Goal: Task Accomplishment & Management: Manage account settings

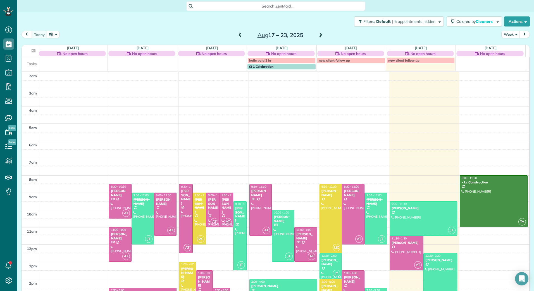
scroll to position [64, 0]
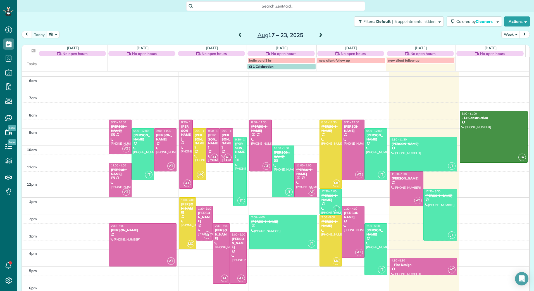
click at [318, 35] on span at bounding box center [320, 35] width 6 height 5
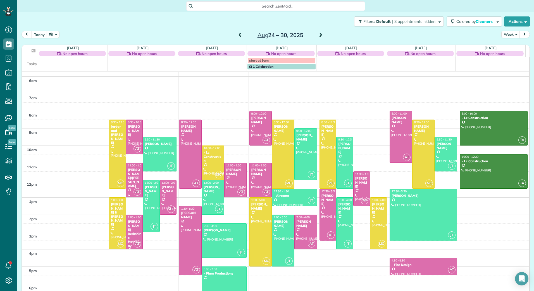
click at [318, 35] on span at bounding box center [320, 35] width 6 height 5
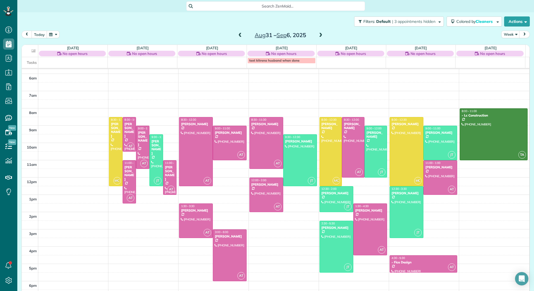
click at [237, 36] on span at bounding box center [240, 35] width 6 height 5
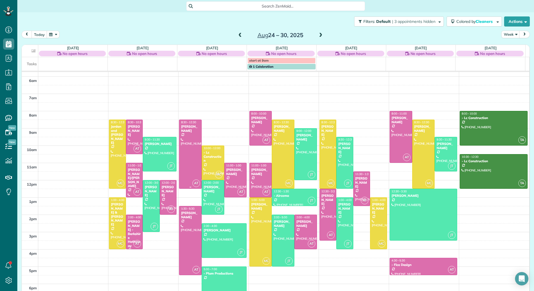
click at [190, 160] on div at bounding box center [190, 154] width 22 height 69
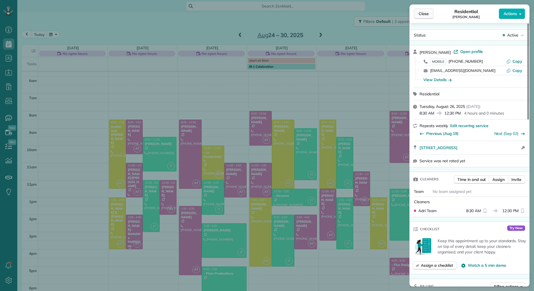
click at [422, 16] on span "Close" at bounding box center [423, 14] width 10 height 6
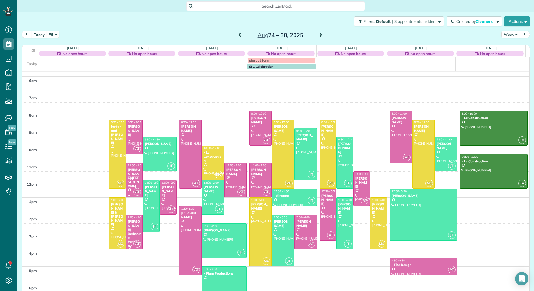
click at [239, 33] on span at bounding box center [240, 35] width 6 height 5
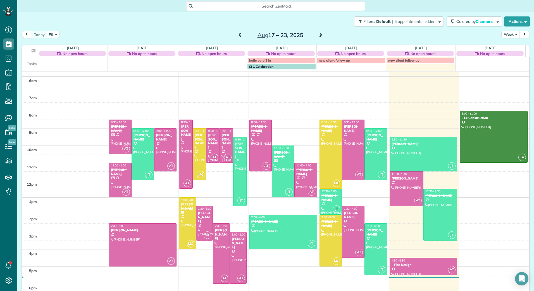
click at [318, 36] on span at bounding box center [320, 35] width 6 height 5
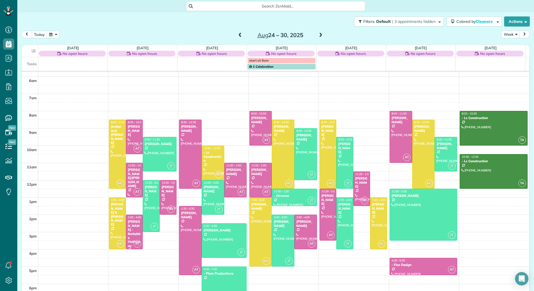
click at [238, 37] on span at bounding box center [240, 35] width 6 height 5
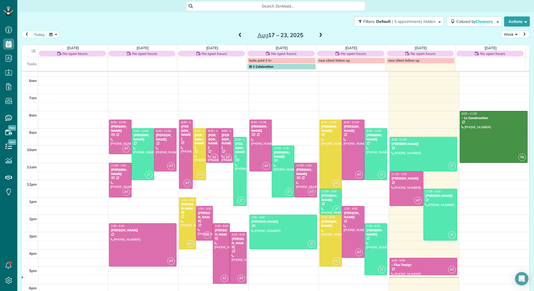
click at [319, 35] on span at bounding box center [320, 35] width 6 height 5
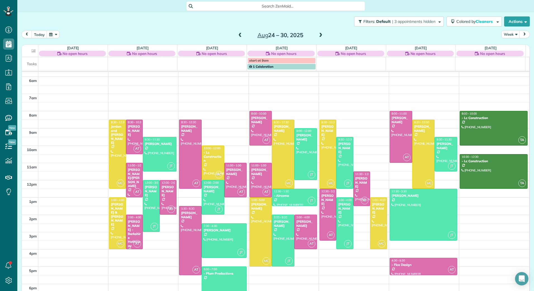
click at [319, 35] on span at bounding box center [320, 35] width 6 height 5
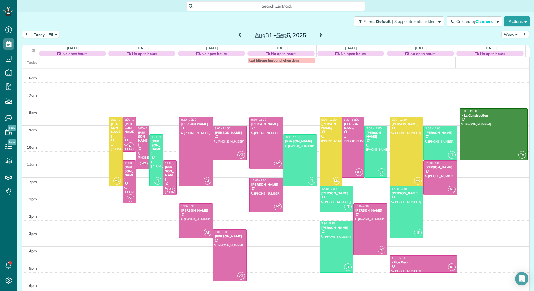
click at [317, 33] on span at bounding box center [320, 35] width 6 height 5
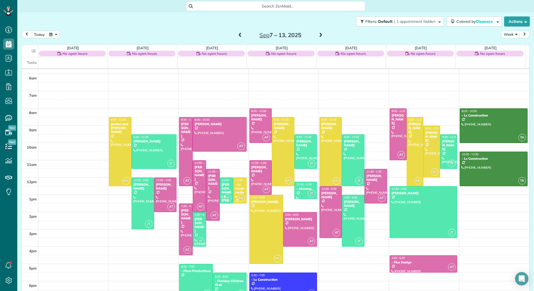
click at [317, 33] on span at bounding box center [320, 35] width 6 height 5
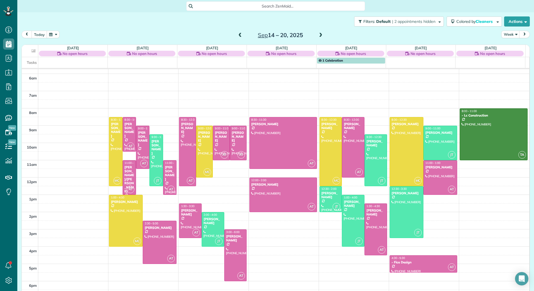
click at [237, 35] on span at bounding box center [240, 35] width 6 height 5
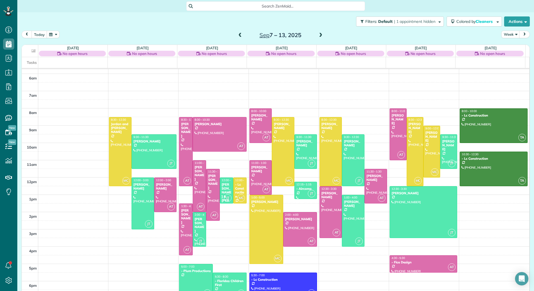
click at [237, 35] on span at bounding box center [240, 35] width 6 height 5
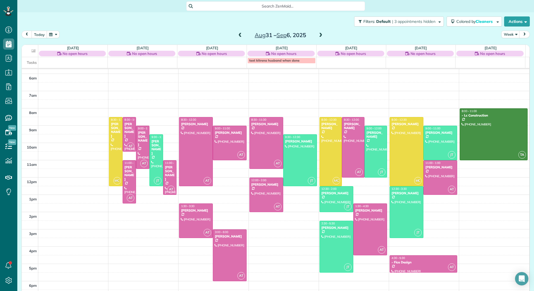
click at [237, 32] on span at bounding box center [240, 35] width 6 height 8
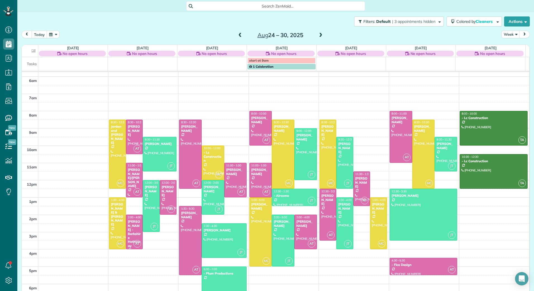
click at [237, 32] on span at bounding box center [240, 35] width 6 height 8
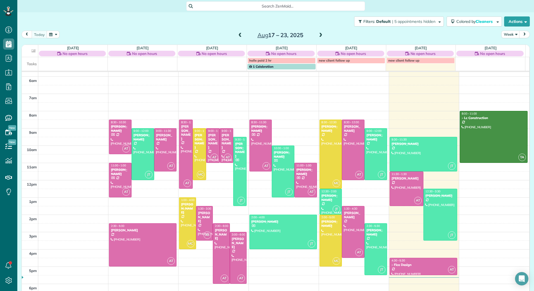
click at [319, 35] on span at bounding box center [320, 35] width 6 height 5
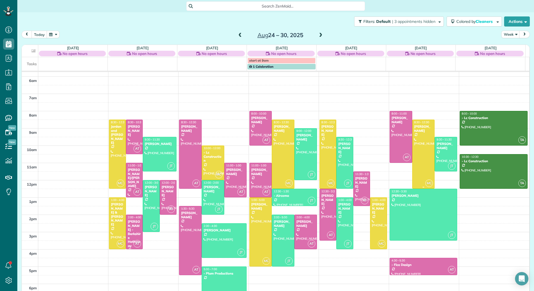
click at [414, 126] on div "Craig Gerlach" at bounding box center [423, 129] width 19 height 8
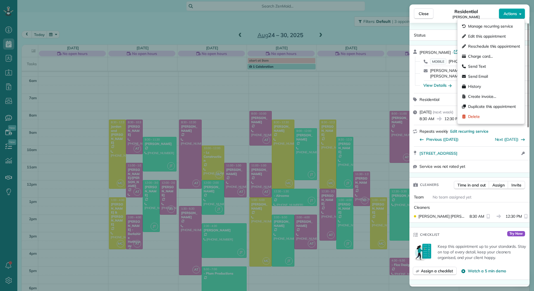
click at [517, 11] on button "Actions" at bounding box center [511, 13] width 26 height 11
click at [481, 29] on div "Manage recurring service" at bounding box center [490, 26] width 63 height 10
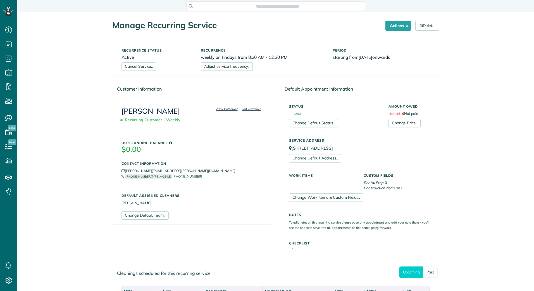
scroll to position [3, 3]
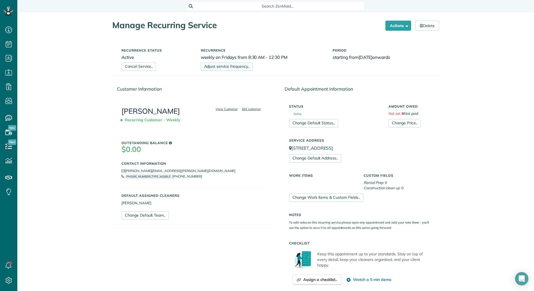
click at [216, 66] on link "Adjust service frequency.." at bounding box center [227, 67] width 52 height 8
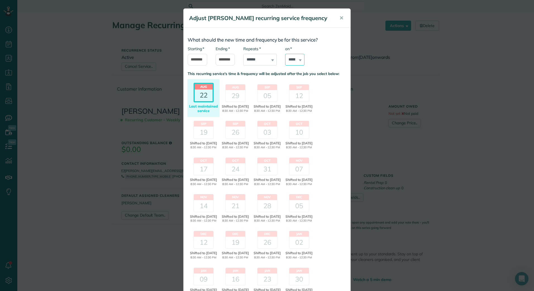
click at [294, 57] on select "****** ****** ******* ********* ******** ****** ********" at bounding box center [295, 60] width 20 height 12
select select "*"
click at [285, 54] on select "****** ****** ******* ********* ******** ****** ********" at bounding box center [295, 60] width 20 height 12
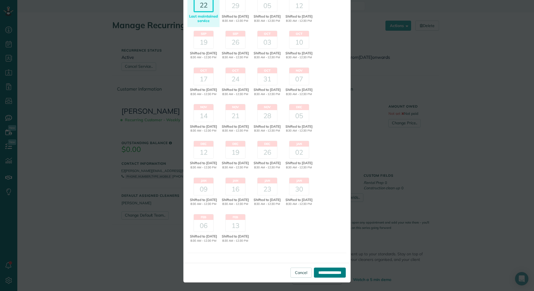
click at [329, 272] on input "**********" at bounding box center [330, 273] width 32 height 10
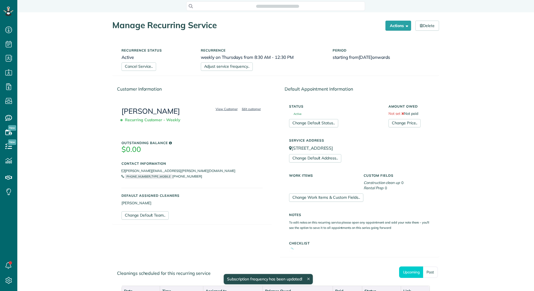
scroll to position [3, 3]
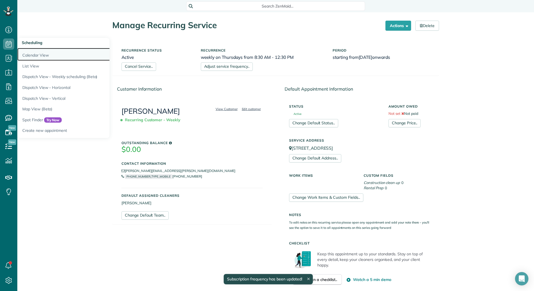
click at [39, 56] on link "Calendar View" at bounding box center [87, 54] width 140 height 13
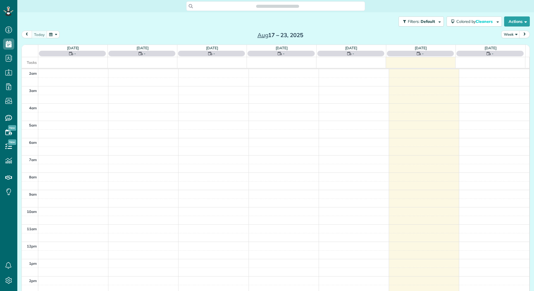
scroll to position [64, 0]
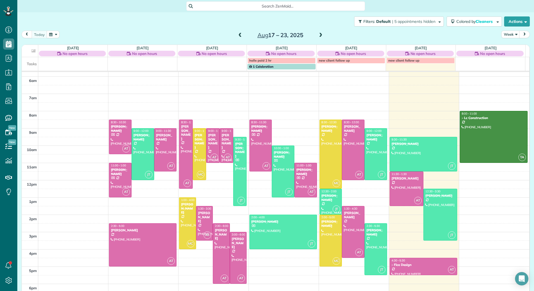
click at [317, 35] on span at bounding box center [320, 35] width 6 height 5
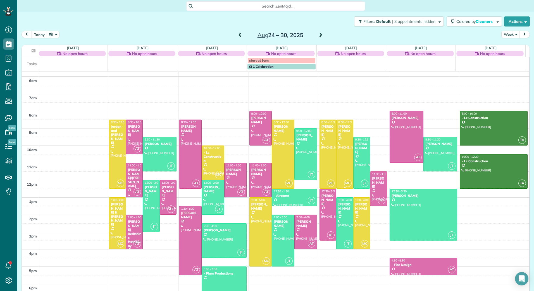
click at [342, 145] on div at bounding box center [344, 154] width 16 height 69
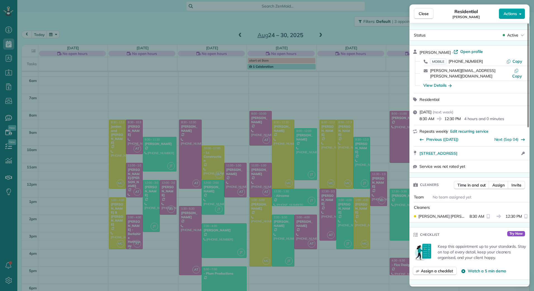
click at [516, 13] on span "Actions" at bounding box center [509, 14] width 13 height 6
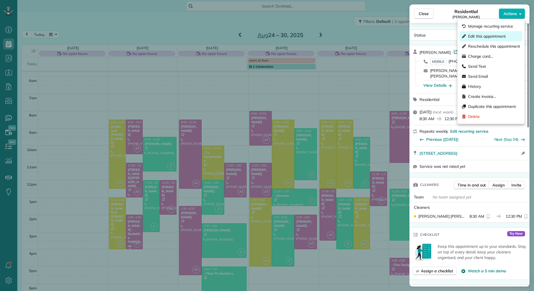
click at [485, 35] on span "Edit this appointment" at bounding box center [487, 36] width 38 height 6
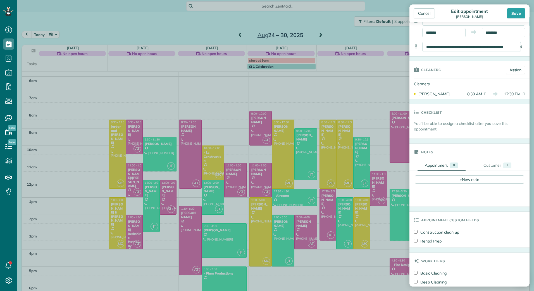
scroll to position [56, 0]
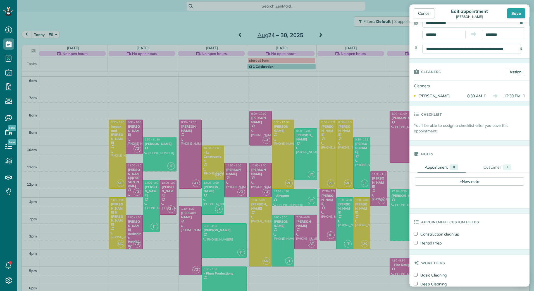
click at [512, 66] on div "Cleaners Assign" at bounding box center [469, 71] width 120 height 17
click at [512, 73] on link "Assign" at bounding box center [514, 72] width 19 height 8
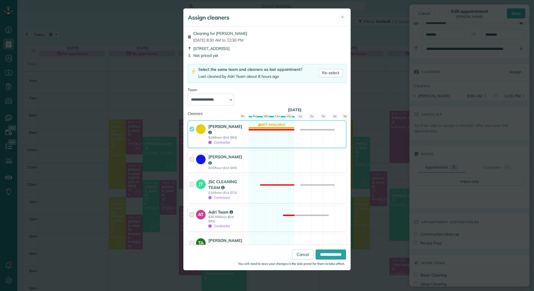
click at [220, 210] on strong "Adri Team" at bounding box center [220, 212] width 25 height 5
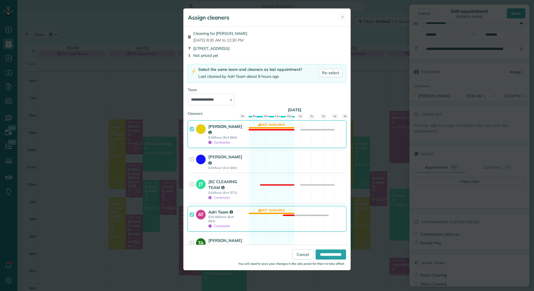
click at [217, 129] on strong "[PERSON_NAME]" at bounding box center [225, 129] width 34 height 11
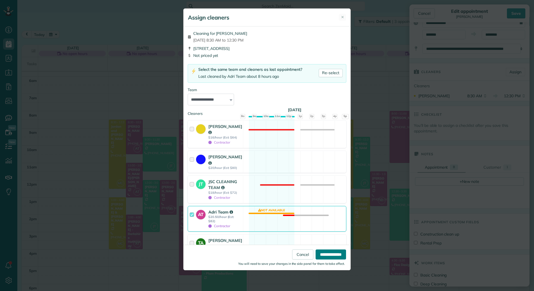
click at [326, 252] on input "**********" at bounding box center [330, 255] width 30 height 10
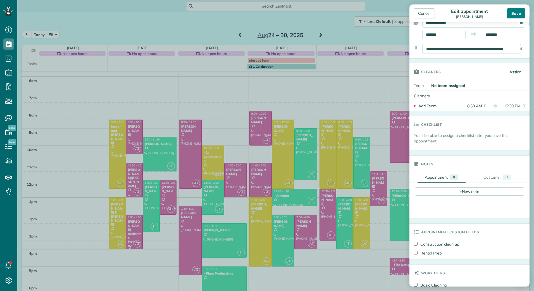
click at [513, 14] on div "Save" at bounding box center [515, 13] width 18 height 10
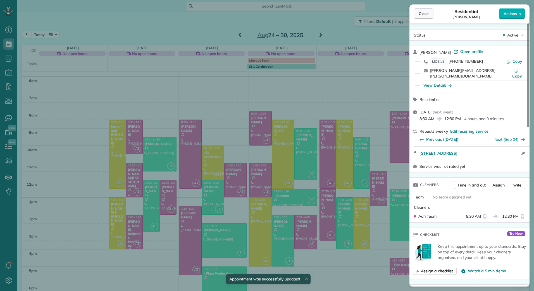
click at [426, 13] on span "Close" at bounding box center [423, 14] width 10 height 6
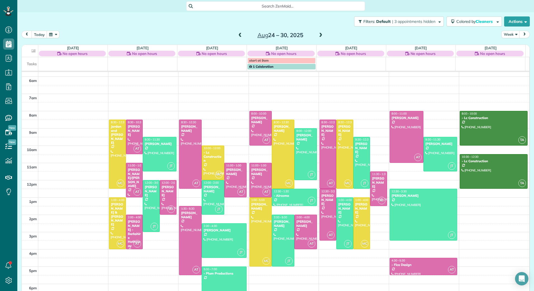
click at [320, 36] on span at bounding box center [320, 35] width 6 height 5
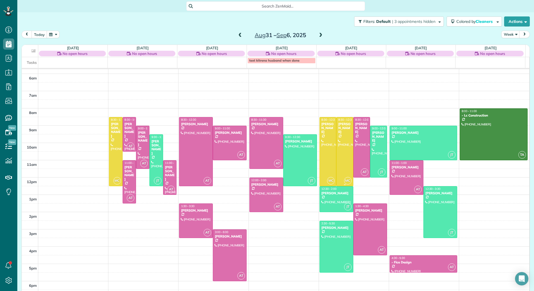
click at [344, 132] on div at bounding box center [344, 151] width 16 height 69
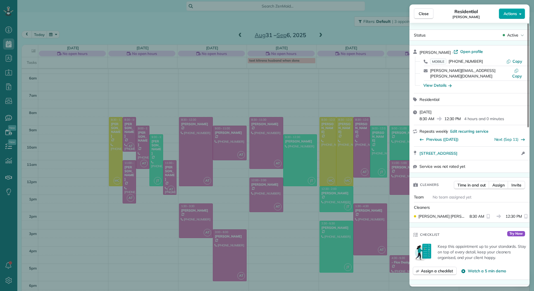
click at [520, 17] on button "Actions" at bounding box center [511, 13] width 26 height 11
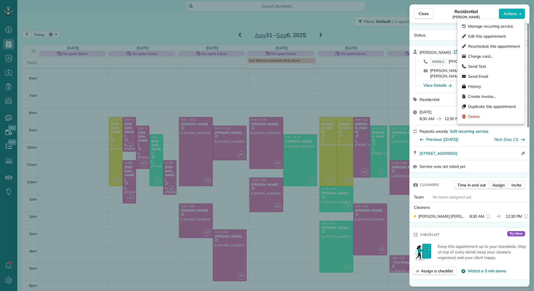
click at [498, 185] on span "Assign" at bounding box center [498, 185] width 12 height 6
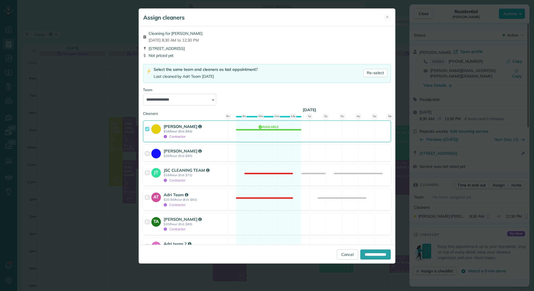
drag, startPoint x: 180, startPoint y: 201, endPoint x: 180, endPoint y: 130, distance: 71.2
click at [180, 201] on strong "$20.50/hour (Est: $82)" at bounding box center [195, 200] width 63 height 4
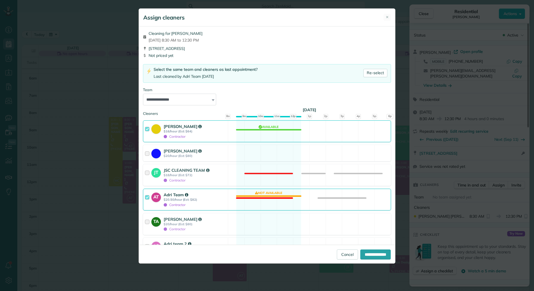
click at [181, 129] on strong "Monica Cuellar" at bounding box center [183, 126] width 38 height 5
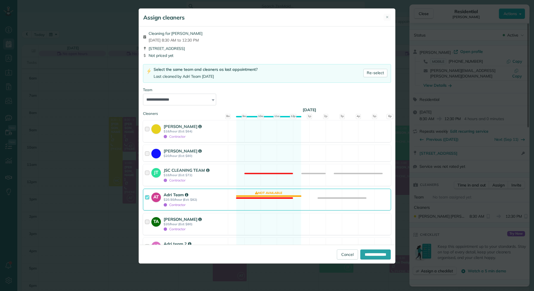
scroll to position [35, 0]
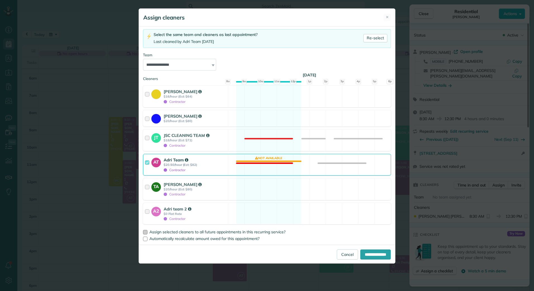
click at [179, 232] on span "Assign selected cleaners to all future appointments in this recurring service?" at bounding box center [217, 232] width 136 height 5
click at [369, 253] on input "**********" at bounding box center [375, 255] width 30 height 10
type input "**********"
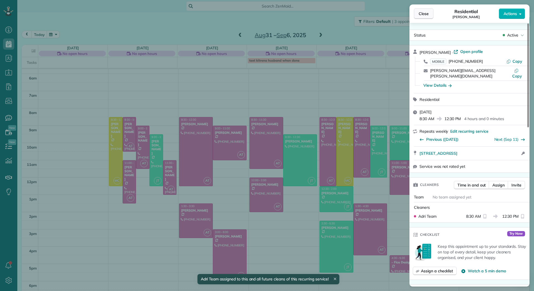
click at [417, 12] on button "Close" at bounding box center [424, 13] width 20 height 11
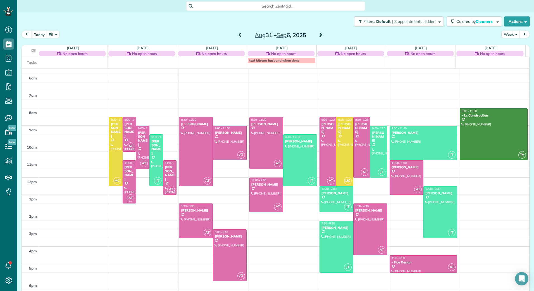
click at [237, 34] on span at bounding box center [240, 35] width 6 height 5
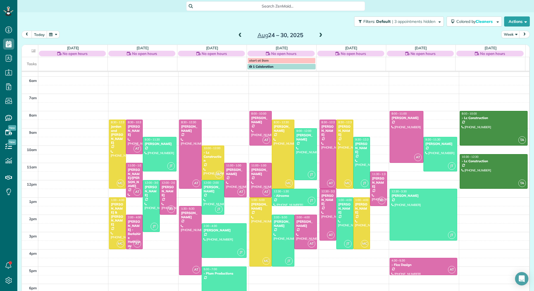
click at [237, 34] on span at bounding box center [240, 35] width 6 height 5
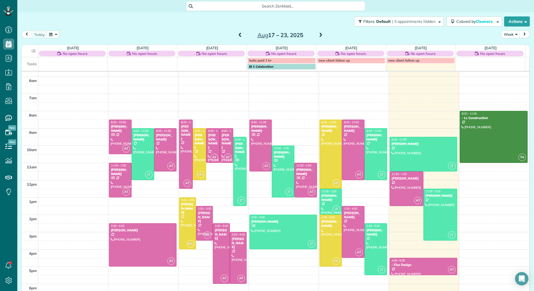
click at [317, 37] on span at bounding box center [320, 35] width 6 height 5
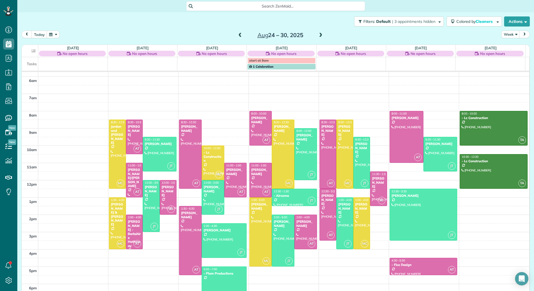
click at [317, 37] on span at bounding box center [320, 35] width 6 height 5
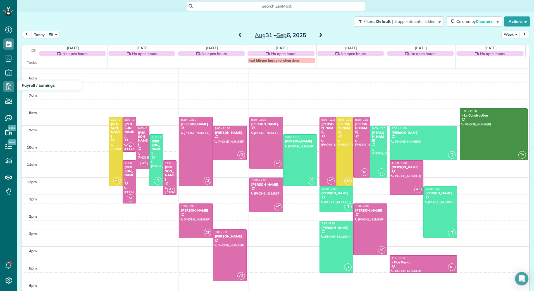
click at [25, 85] on span "Payroll / Earnings" at bounding box center [38, 85] width 33 height 5
click at [7, 88] on icon at bounding box center [8, 86] width 11 height 11
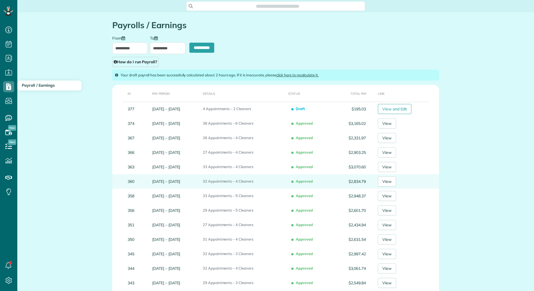
scroll to position [3, 3]
type input "**********"
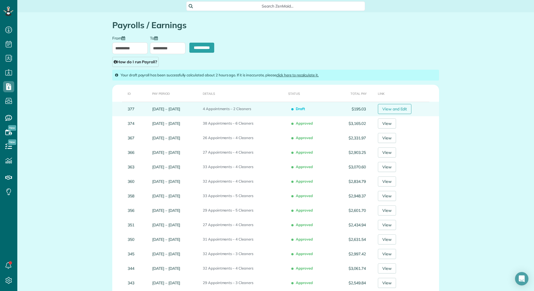
click at [396, 107] on link "View and Edit" at bounding box center [395, 109] width 34 height 10
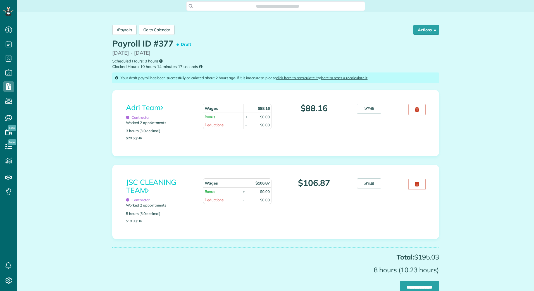
scroll to position [3, 3]
click at [132, 181] on link "JSC CLEANING TEAM" at bounding box center [151, 186] width 50 height 17
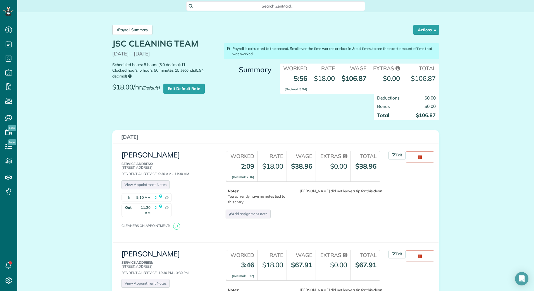
scroll to position [56, 0]
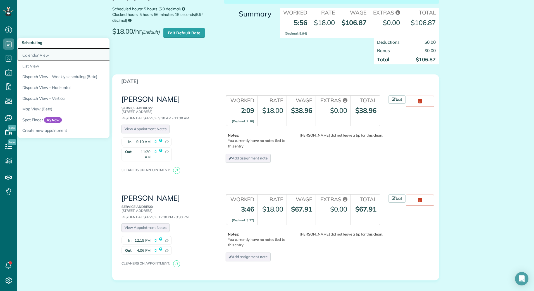
click at [27, 50] on link "Calendar View" at bounding box center [87, 54] width 140 height 13
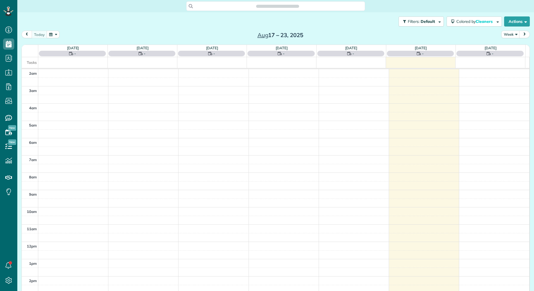
scroll to position [64, 0]
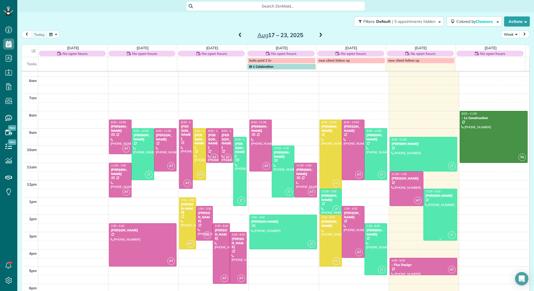
click at [433, 205] on div at bounding box center [439, 214] width 33 height 51
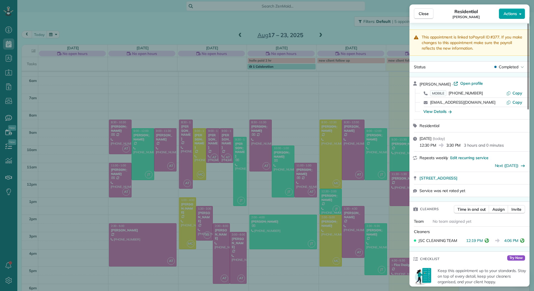
click at [518, 9] on button "Actions" at bounding box center [511, 13] width 26 height 11
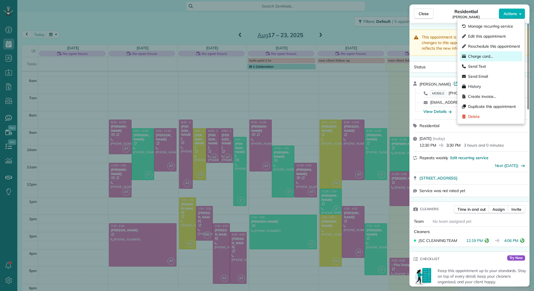
click at [483, 53] on div "Charge card…" at bounding box center [490, 56] width 63 height 10
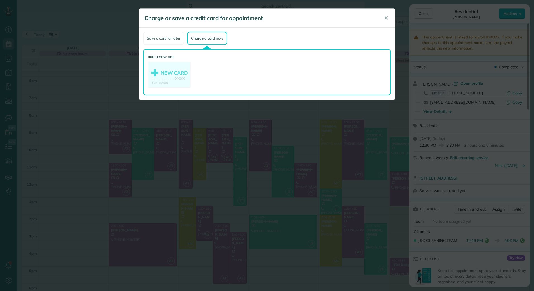
click at [170, 38] on div "Save a card for later" at bounding box center [163, 38] width 41 height 13
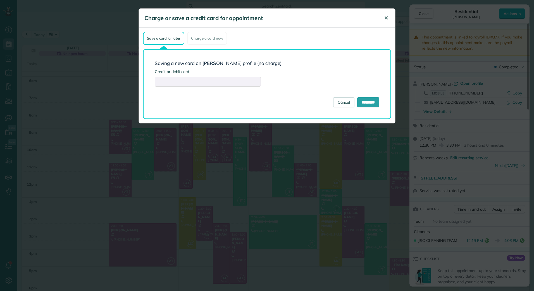
click at [386, 18] on span "✕" at bounding box center [386, 18] width 4 height 6
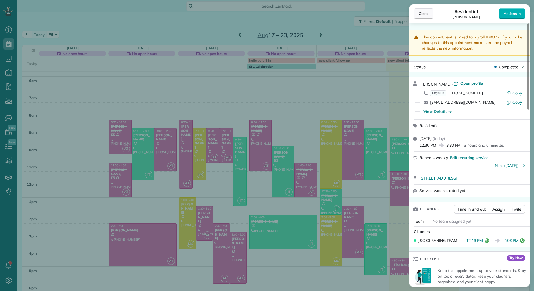
click at [419, 14] on span "Close" at bounding box center [423, 14] width 10 height 6
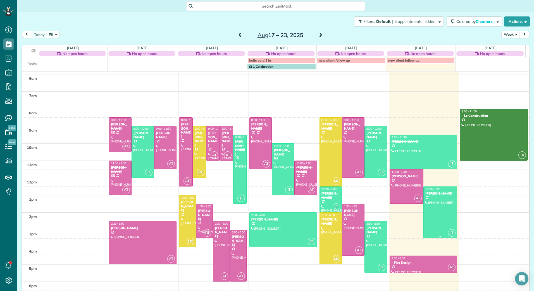
scroll to position [67, 0]
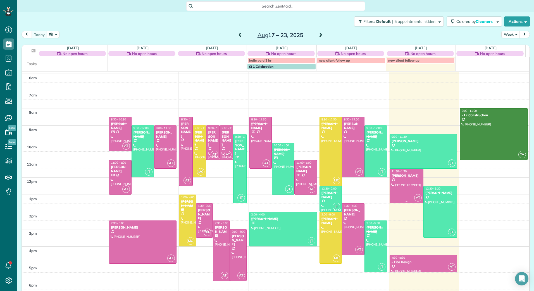
click at [397, 184] on div at bounding box center [406, 186] width 33 height 34
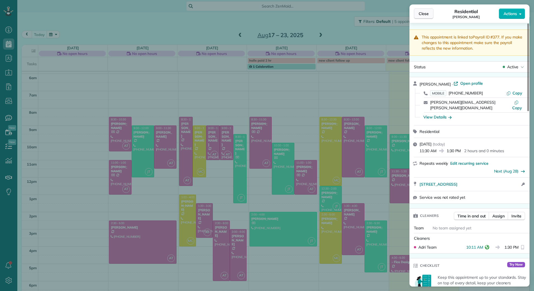
click at [423, 12] on span "Close" at bounding box center [423, 14] width 10 height 6
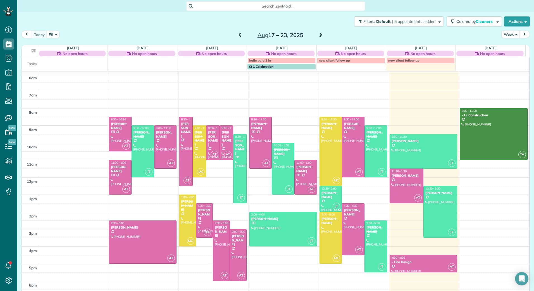
scroll to position [7, 0]
